Goal: Transaction & Acquisition: Download file/media

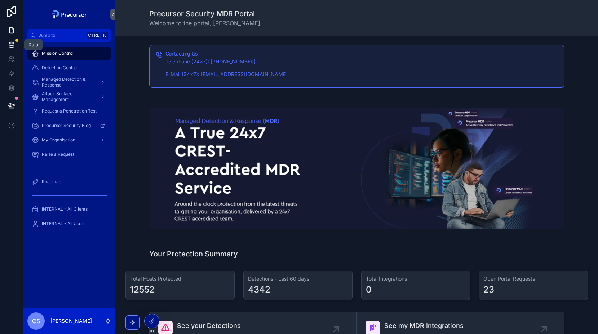
click at [13, 45] on icon at bounding box center [11, 44] width 7 height 7
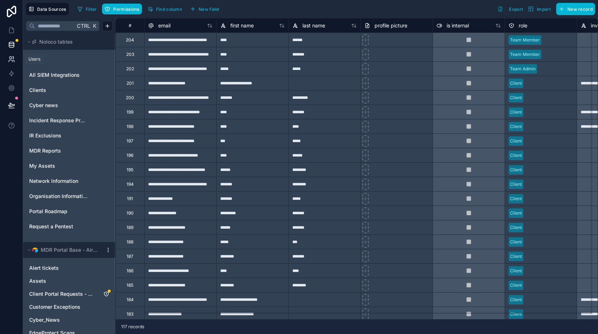
click at [8, 58] on icon at bounding box center [11, 59] width 7 height 7
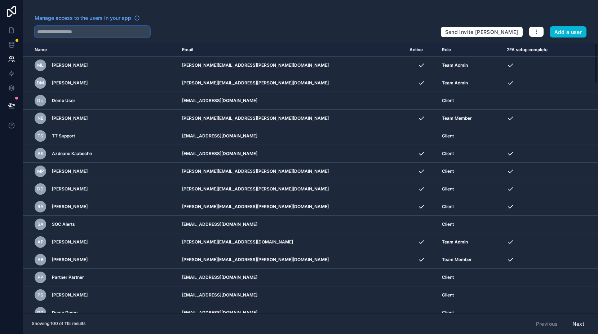
click at [78, 34] on input "text" at bounding box center [92, 32] width 115 height 12
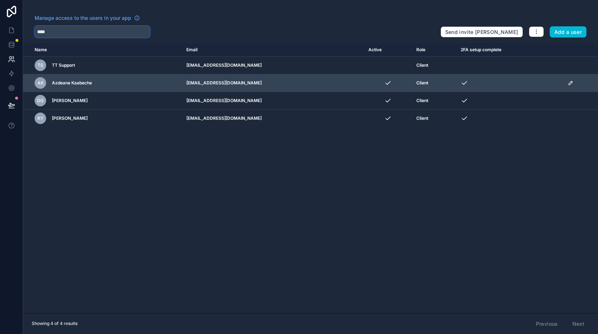
type input "****"
click at [102, 81] on div "AK Azdeane Kaabeche" at bounding box center [106, 83] width 143 height 12
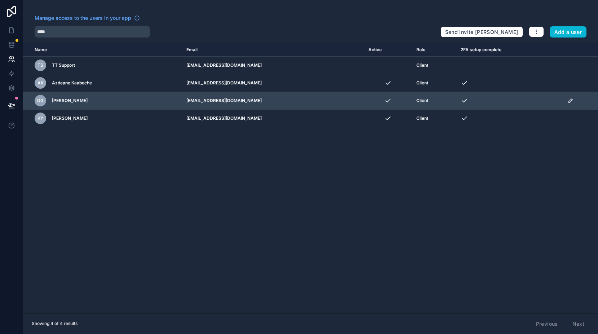
click at [98, 102] on div "DG [PERSON_NAME]" at bounding box center [106, 101] width 143 height 12
drag, startPoint x: 75, startPoint y: 100, endPoint x: 69, endPoint y: 101, distance: 6.5
click at [70, 100] on span "[PERSON_NAME]" at bounding box center [70, 101] width 36 height 6
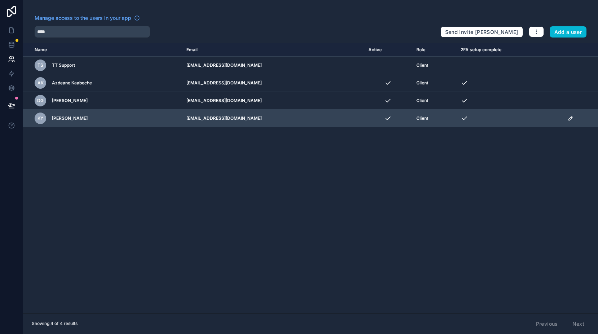
click at [60, 119] on span "[PERSON_NAME]" at bounding box center [70, 118] width 36 height 6
click at [40, 121] on div "KY" at bounding box center [41, 119] width 12 height 12
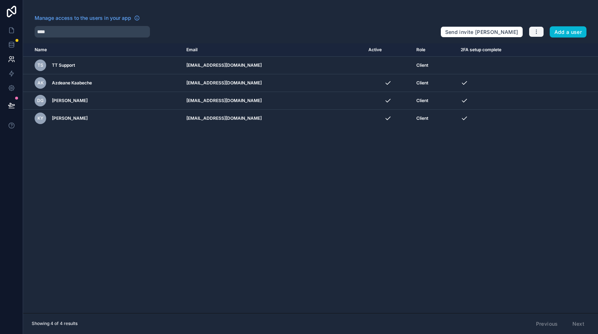
click at [539, 30] on icon "button" at bounding box center [537, 32] width 6 height 6
click at [287, 211] on div "Name Email Active Role 2FA setup complete [DOMAIN_NAME] TS TT Support [EMAIL_AD…" at bounding box center [310, 178] width 575 height 270
click at [12, 31] on icon at bounding box center [11, 30] width 7 height 7
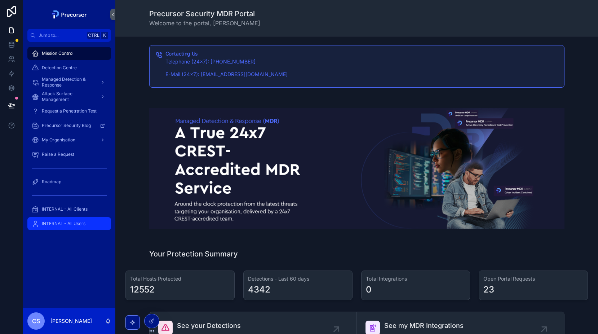
click at [59, 225] on span "INTERNAL - All Users" at bounding box center [64, 224] width 44 height 6
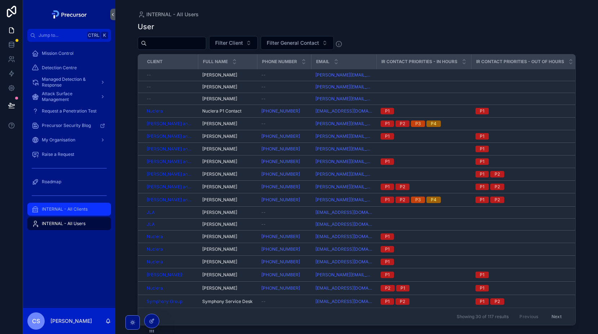
click at [56, 207] on span "INTERNAL - All Clients" at bounding box center [65, 209] width 46 height 6
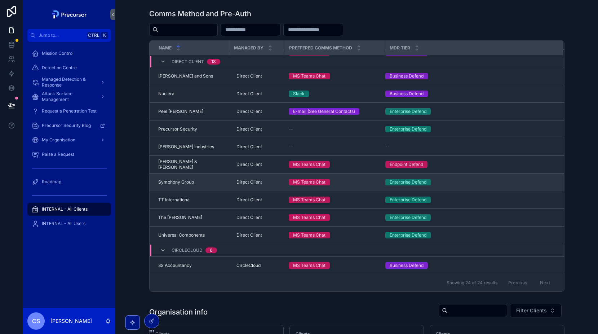
scroll to position [144, 0]
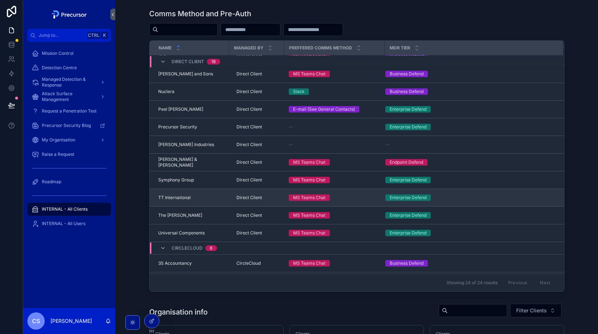
click at [194, 198] on div "TT International TT International" at bounding box center [191, 198] width 67 height 6
click at [175, 199] on span "TT International" at bounding box center [174, 198] width 32 height 6
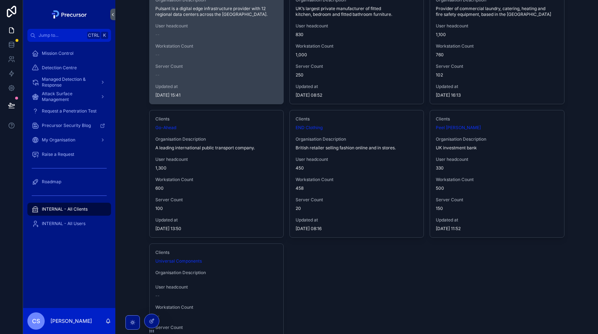
scroll to position [620, 0]
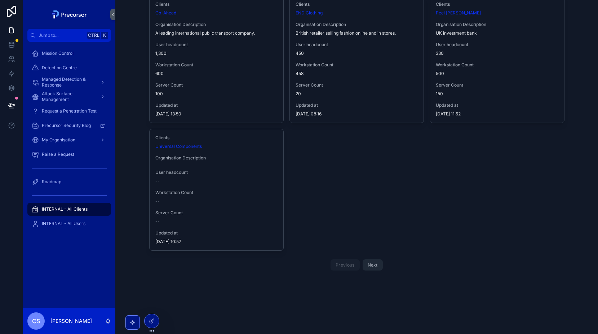
click at [378, 268] on button "Next" at bounding box center [373, 264] width 20 height 11
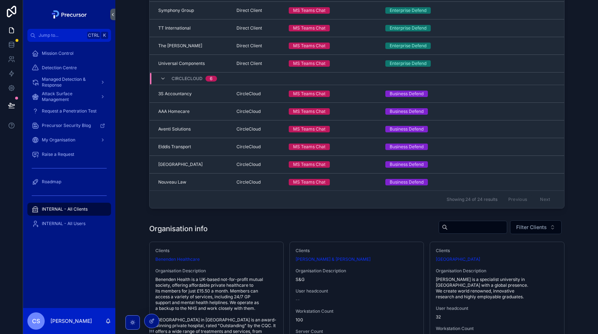
scroll to position [433, 0]
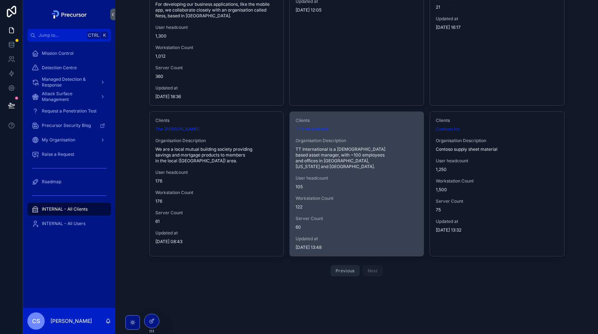
click at [330, 155] on span "TT International is a [DEMOGRAPHIC_DATA] based asset manager, with ~100 employe…" at bounding box center [357, 157] width 122 height 23
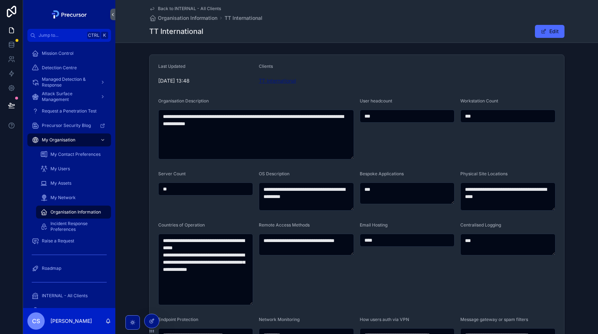
click at [267, 79] on span "TT International" at bounding box center [277, 80] width 37 height 7
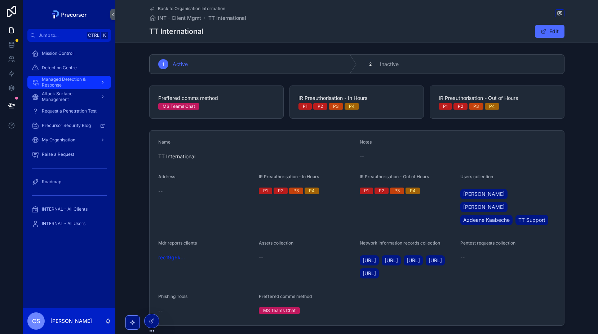
drag, startPoint x: 60, startPoint y: 82, endPoint x: 64, endPoint y: 84, distance: 4.7
click at [60, 82] on span "Managed Detection & Response" at bounding box center [68, 82] width 53 height 12
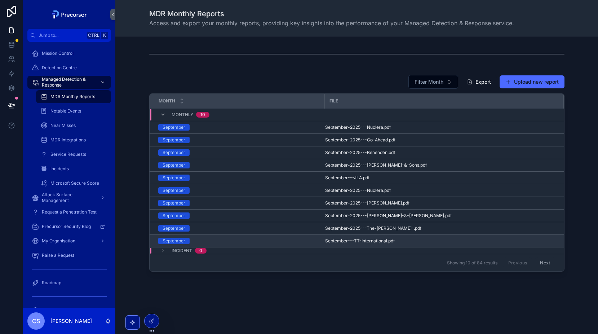
click at [176, 242] on div "September" at bounding box center [174, 241] width 23 height 6
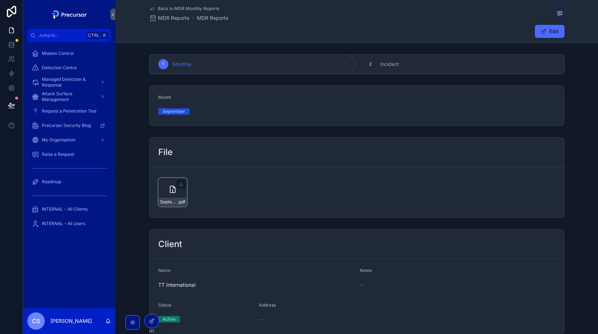
click at [172, 189] on icon "scrollable content" at bounding box center [172, 189] width 9 height 9
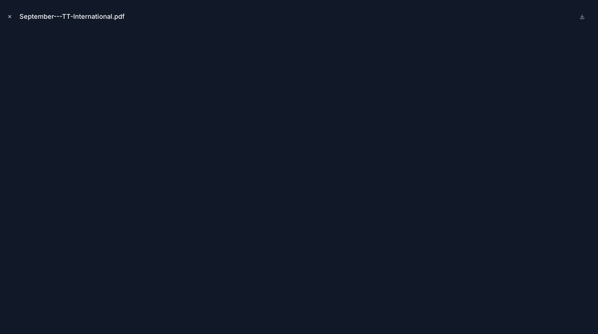
drag, startPoint x: 7, startPoint y: 16, endPoint x: 292, endPoint y: 99, distance: 296.8
click at [7, 16] on button "Close modal" at bounding box center [10, 17] width 8 height 8
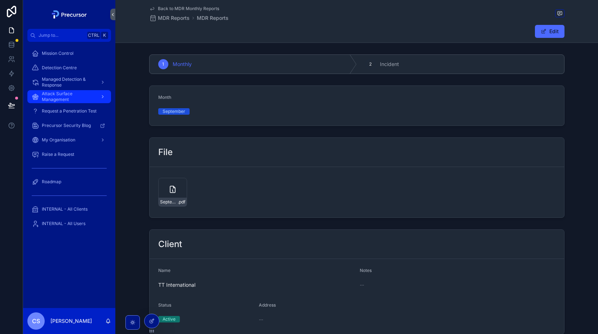
click at [53, 98] on span "Attack Surface Management" at bounding box center [68, 97] width 53 height 12
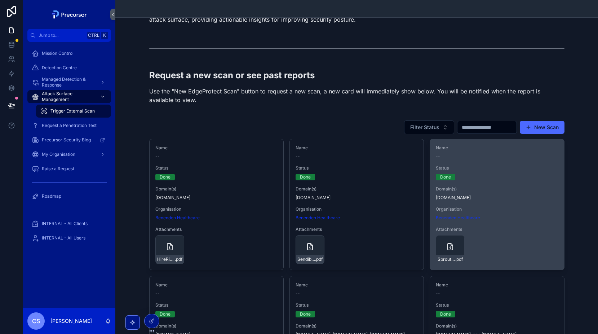
scroll to position [180, 0]
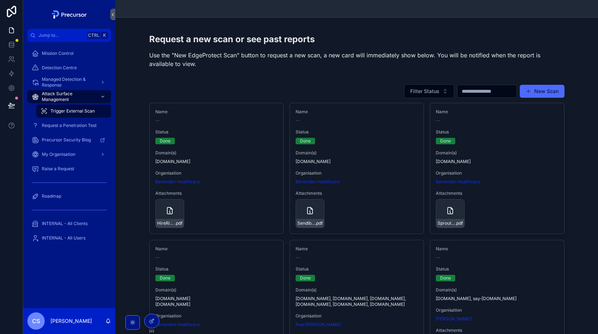
click at [473, 91] on input "scrollable content" at bounding box center [487, 91] width 59 height 10
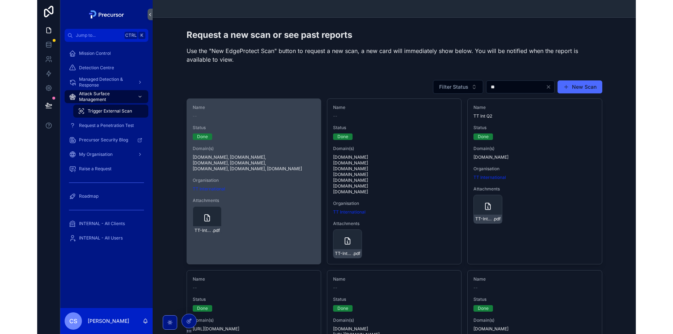
scroll to position [108, 0]
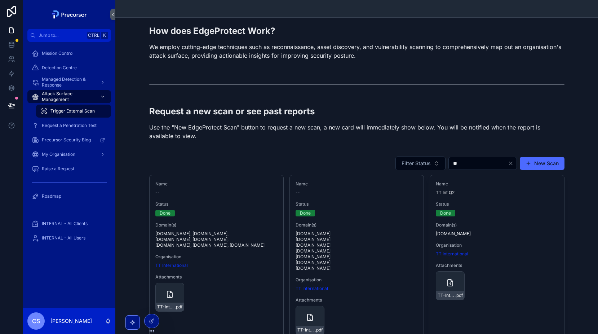
type input "**"
click at [281, 117] on div "Request a new scan or see past reports Use the "New EdgeProtect Scan" button to…" at bounding box center [356, 122] width 415 height 35
click at [320, 103] on div "Request a new scan or see past reports Use the "New EdgeProtect Scan" button to…" at bounding box center [356, 124] width 471 height 45
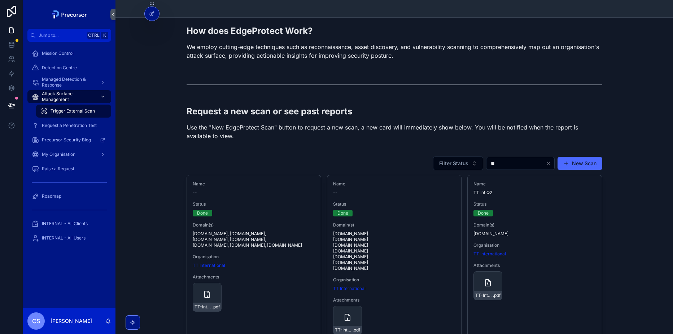
click at [395, 109] on h2 "Request a new scan or see past reports" at bounding box center [393, 111] width 415 height 12
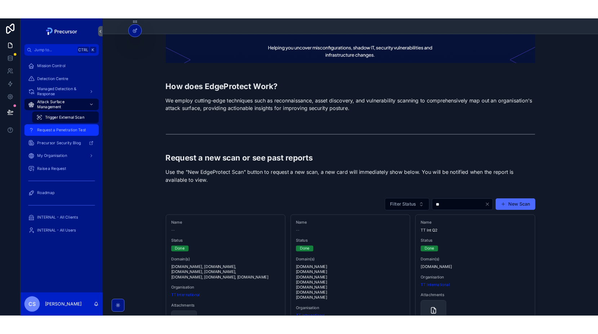
scroll to position [36, 0]
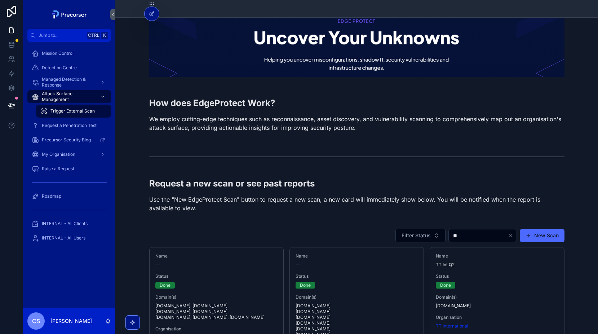
drag, startPoint x: 192, startPoint y: 98, endPoint x: 188, endPoint y: 95, distance: 5.2
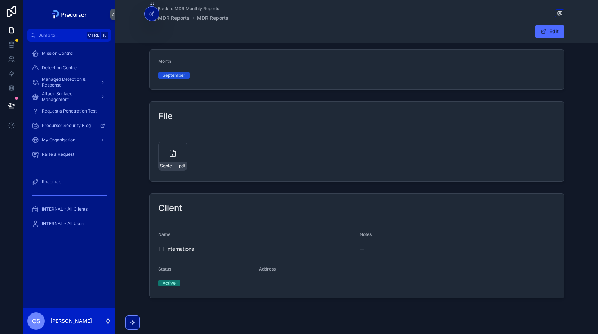
click at [286, 115] on div "File" at bounding box center [356, 116] width 397 height 12
drag, startPoint x: 267, startPoint y: 98, endPoint x: 254, endPoint y: 106, distance: 15.5
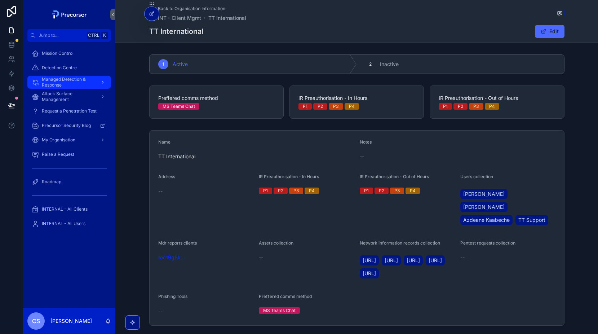
click at [61, 80] on span "Managed Detection & Response" at bounding box center [68, 82] width 53 height 12
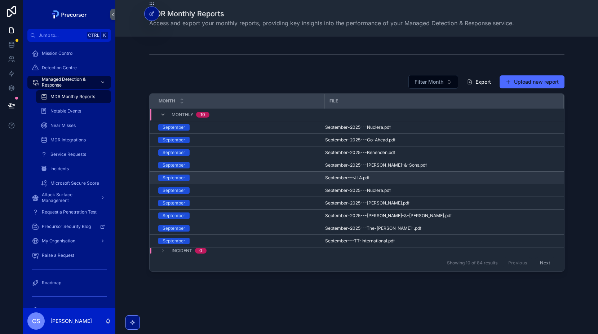
click at [191, 176] on div "September" at bounding box center [239, 178] width 162 height 6
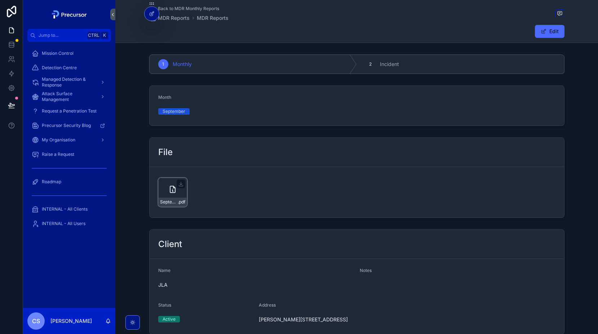
click at [179, 191] on div "September---JLA .pdf" at bounding box center [172, 192] width 29 height 29
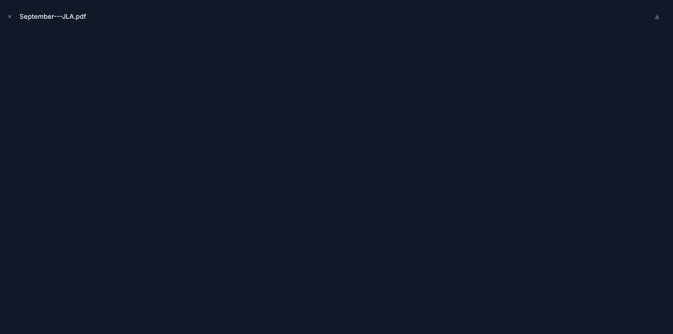
click at [475, 16] on div "September---JLA.pdf" at bounding box center [336, 17] width 661 height 22
